Goal: Task Accomplishment & Management: Complete application form

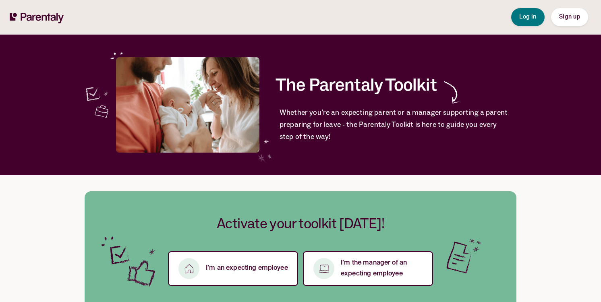
click at [324, 134] on span "Whether you’re an expecting parent or a manager supporting a parent preparing f…" at bounding box center [395, 124] width 231 height 36
click at [252, 274] on p "I’m an expecting employee" at bounding box center [247, 268] width 82 height 11
click at [238, 270] on p "I’m an expecting employee" at bounding box center [247, 268] width 82 height 11
